Goal: Check status: Check status

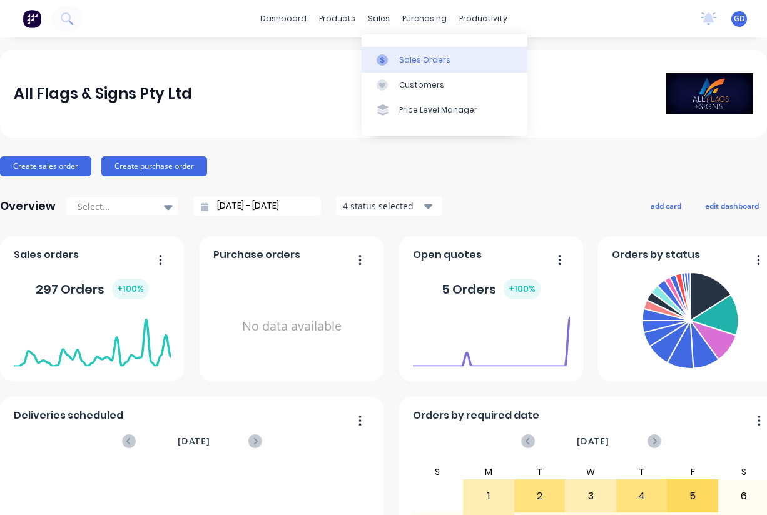
click at [411, 57] on div "Sales Orders" at bounding box center [424, 59] width 51 height 11
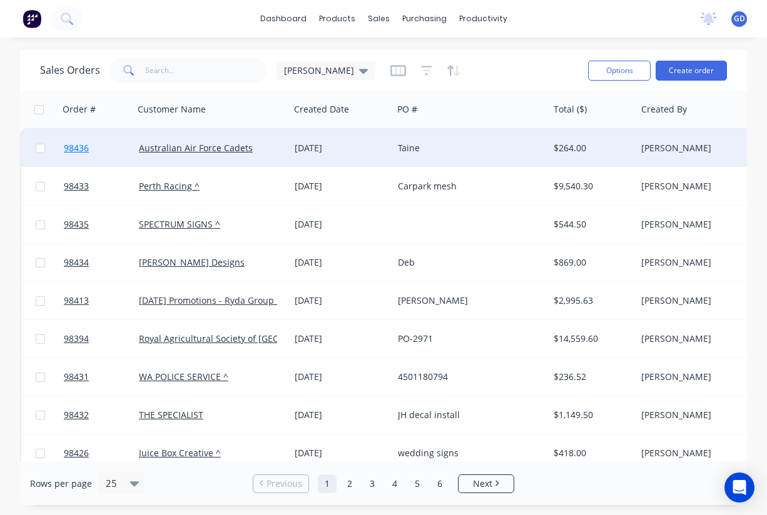
click at [74, 153] on span "98436" at bounding box center [76, 148] width 25 height 13
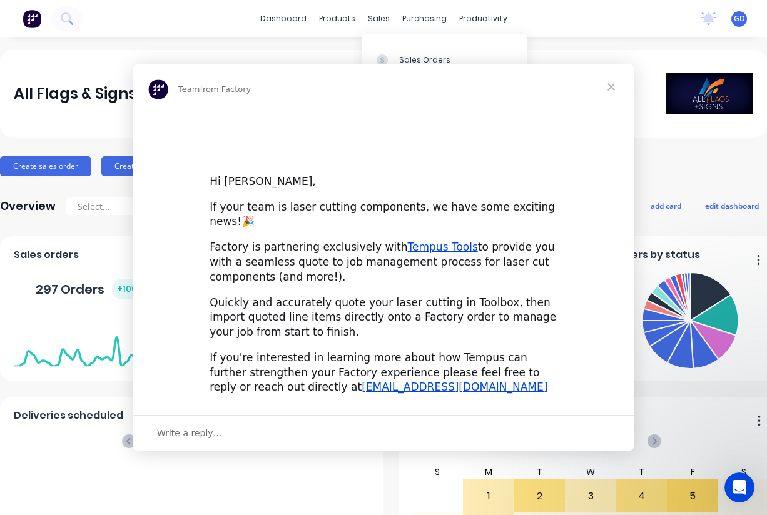
click at [416, 55] on div "Intercom messenger" at bounding box center [383, 257] width 767 height 515
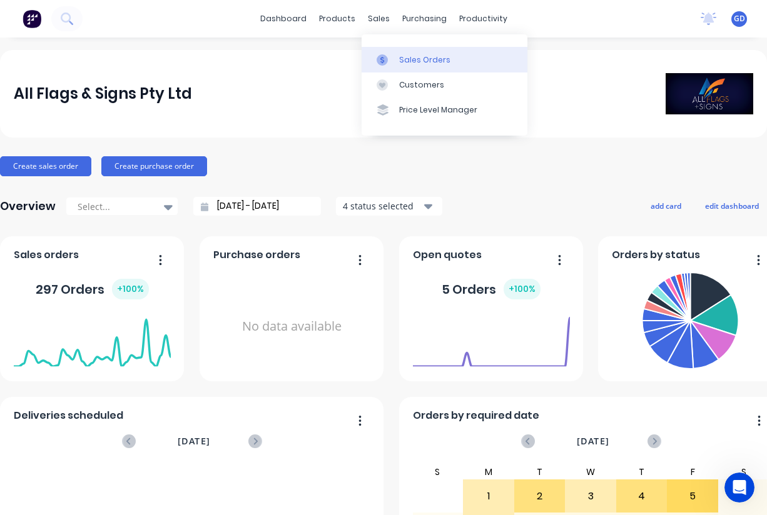
click at [411, 59] on div "Sales Orders" at bounding box center [424, 59] width 51 height 11
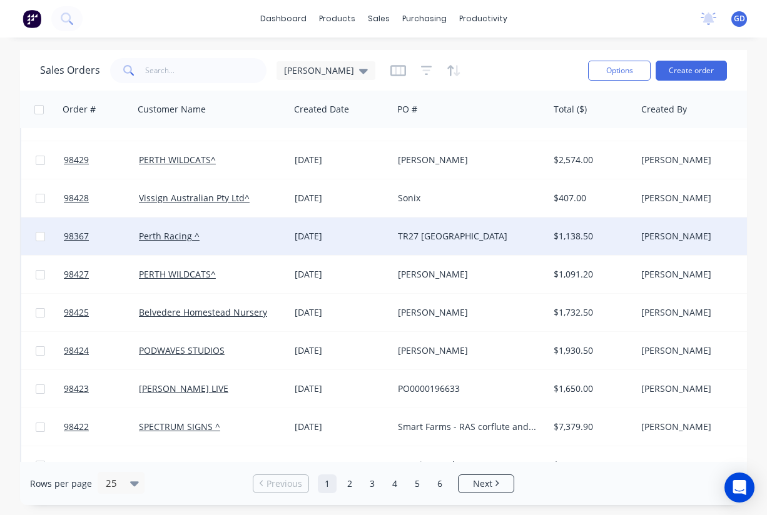
scroll to position [439, 0]
